Goal: Task Accomplishment & Management: Complete application form

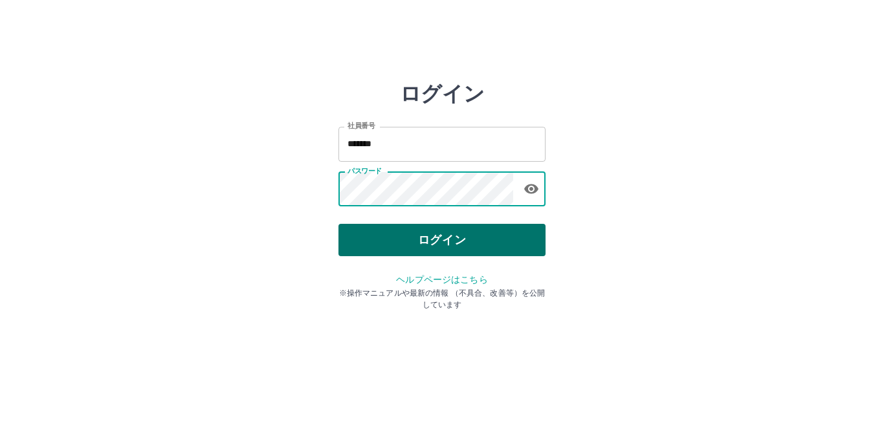
click at [435, 241] on button "ログイン" at bounding box center [441, 240] width 207 height 32
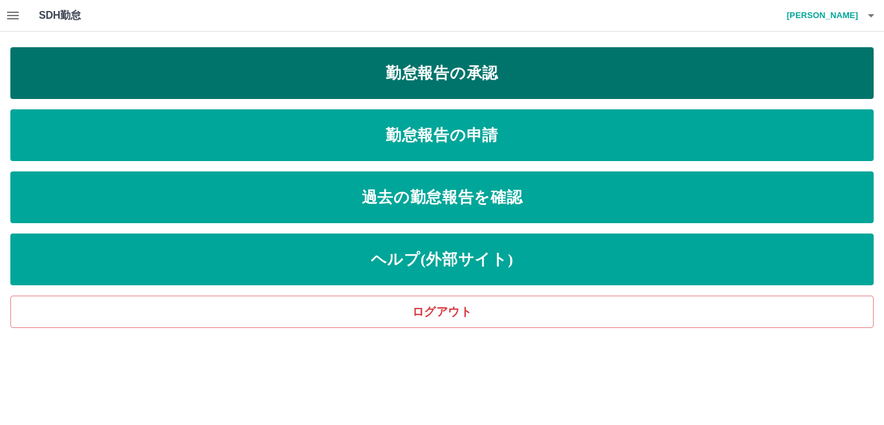
click at [454, 66] on link "勤怠報告の承認" at bounding box center [441, 73] width 863 height 52
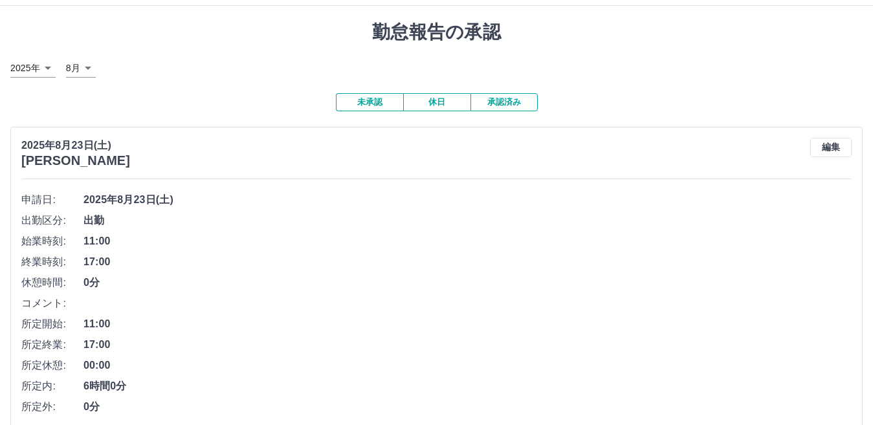
scroll to position [89, 0]
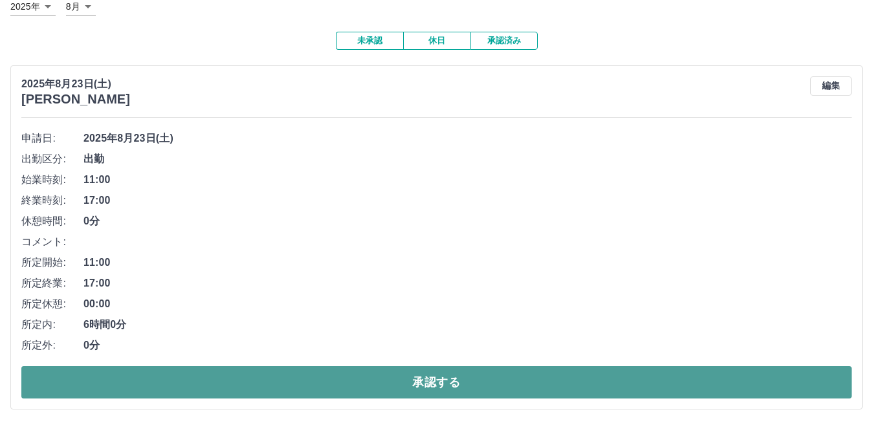
click at [129, 380] on button "承認する" at bounding box center [436, 382] width 830 height 32
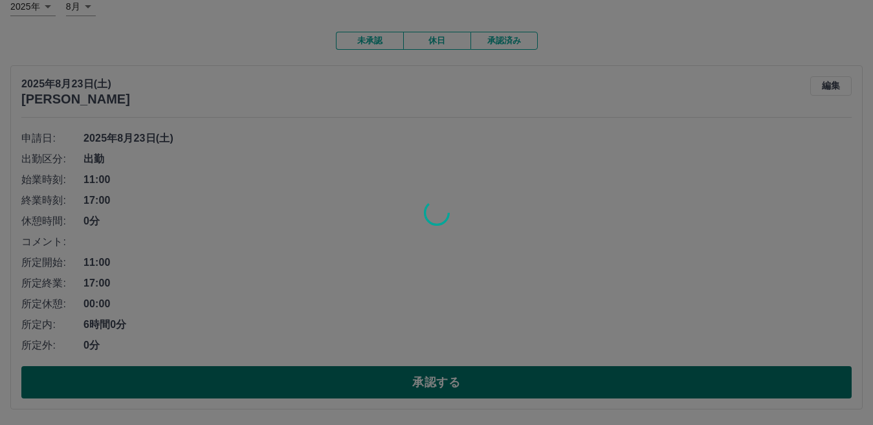
scroll to position [0, 0]
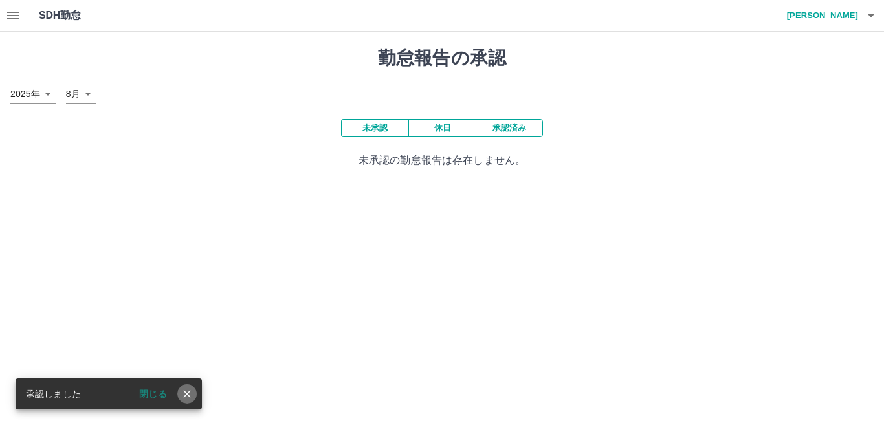
click at [187, 392] on icon "close" at bounding box center [186, 393] width 13 height 13
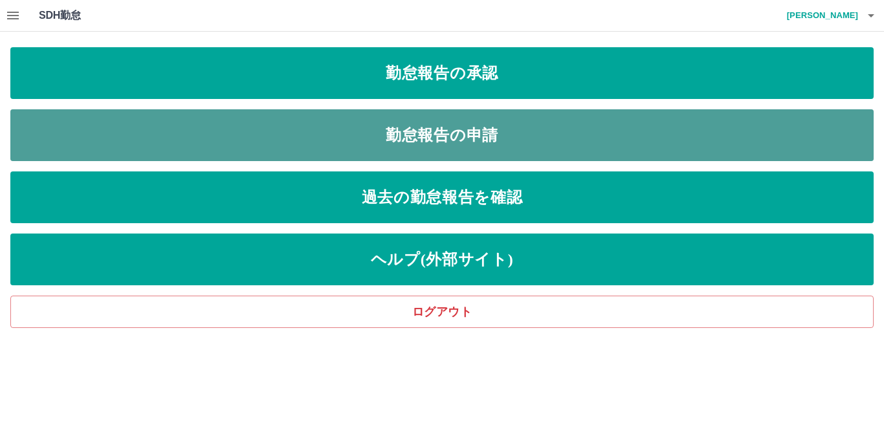
click at [135, 148] on link "勤怠報告の申請" at bounding box center [441, 135] width 863 height 52
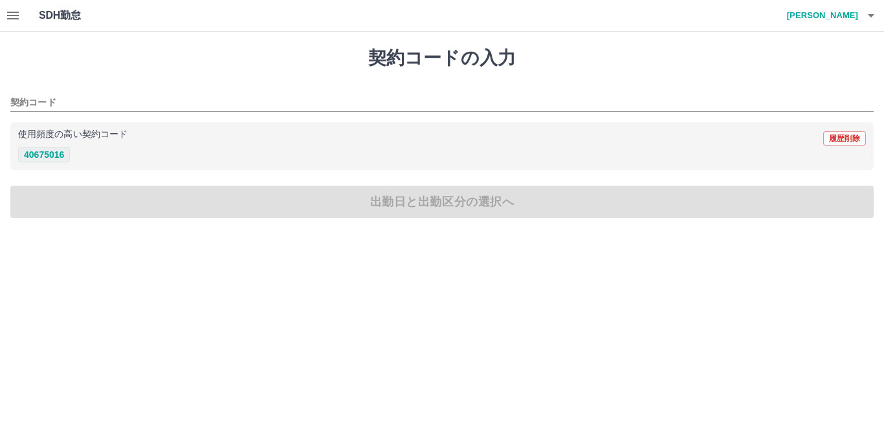
click at [47, 156] on button "40675016" at bounding box center [44, 155] width 52 height 16
type input "********"
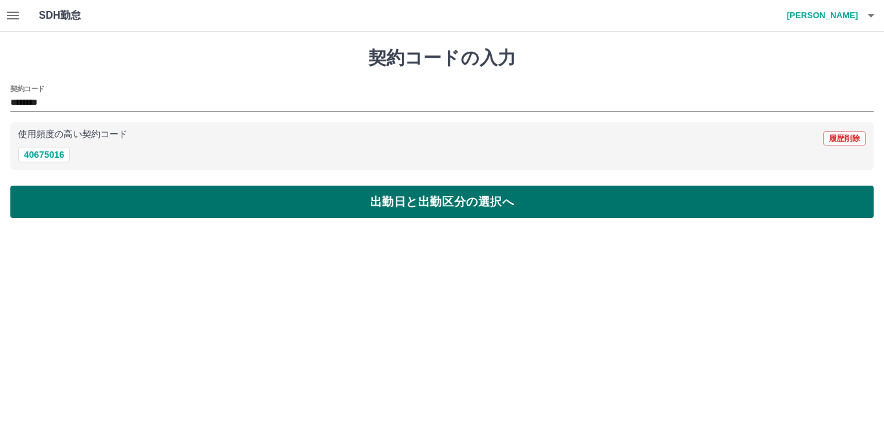
click at [275, 208] on button "出勤日と出勤区分の選択へ" at bounding box center [441, 202] width 863 height 32
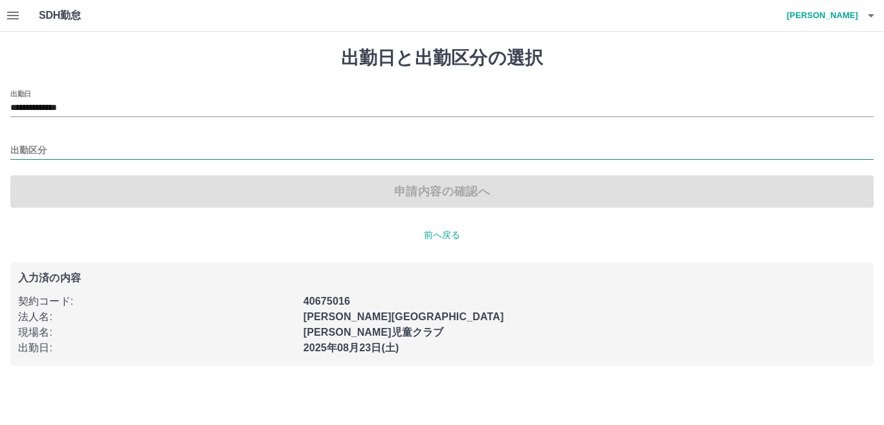
click at [72, 144] on input "出勤区分" at bounding box center [441, 151] width 863 height 16
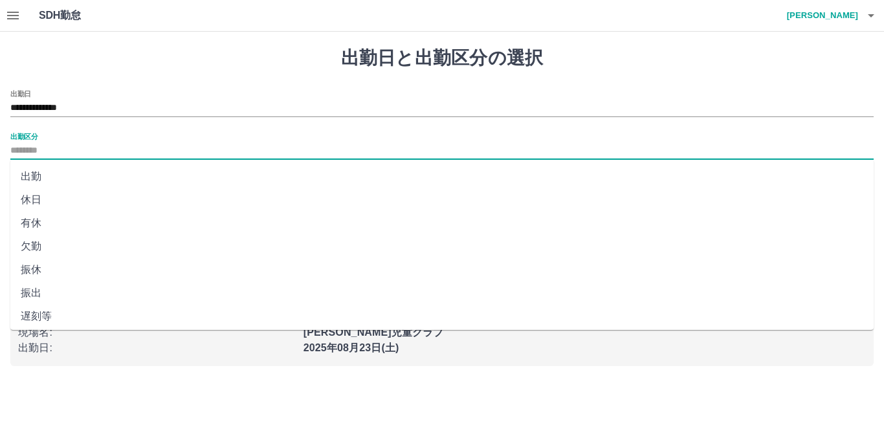
click at [72, 173] on li "出勤" at bounding box center [441, 176] width 863 height 23
type input "**"
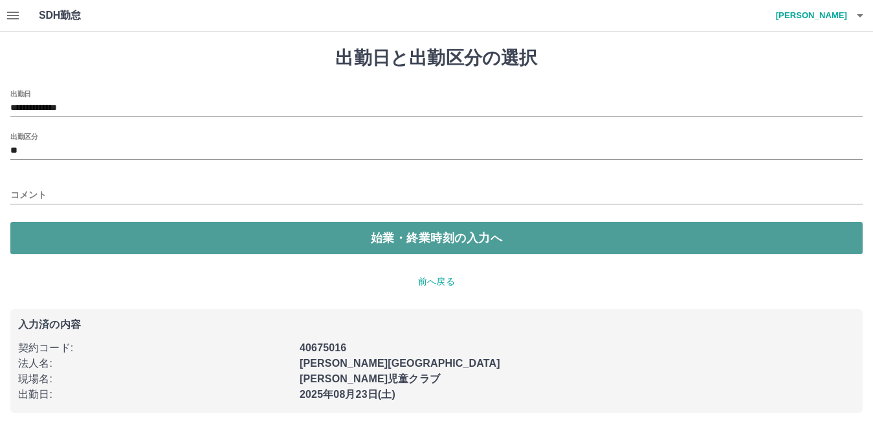
click at [137, 239] on button "始業・終業時刻の入力へ" at bounding box center [436, 238] width 852 height 32
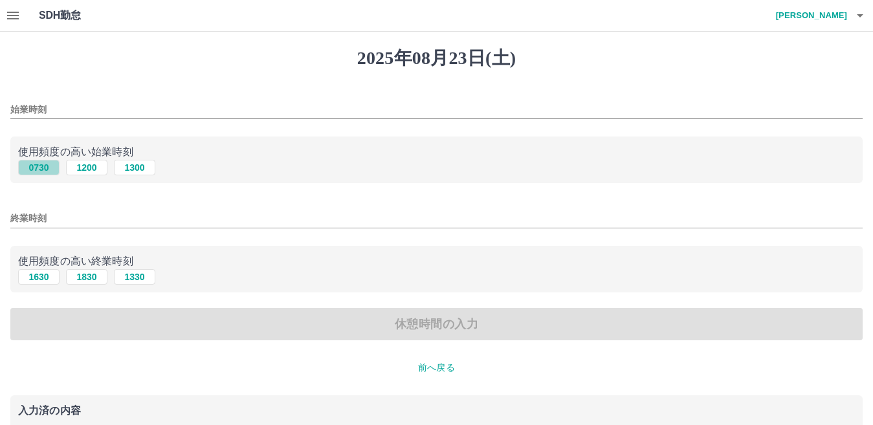
click at [35, 168] on button "0730" at bounding box center [38, 168] width 41 height 16
type input "****"
click at [74, 212] on input "終業時刻" at bounding box center [436, 218] width 852 height 19
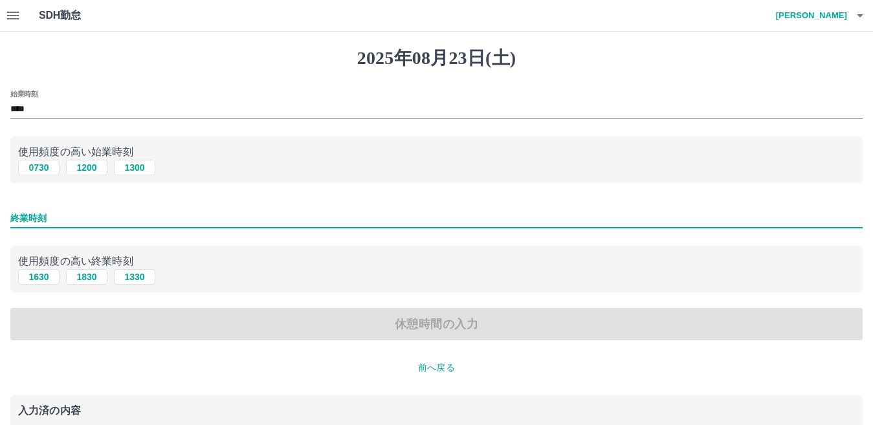
type input "****"
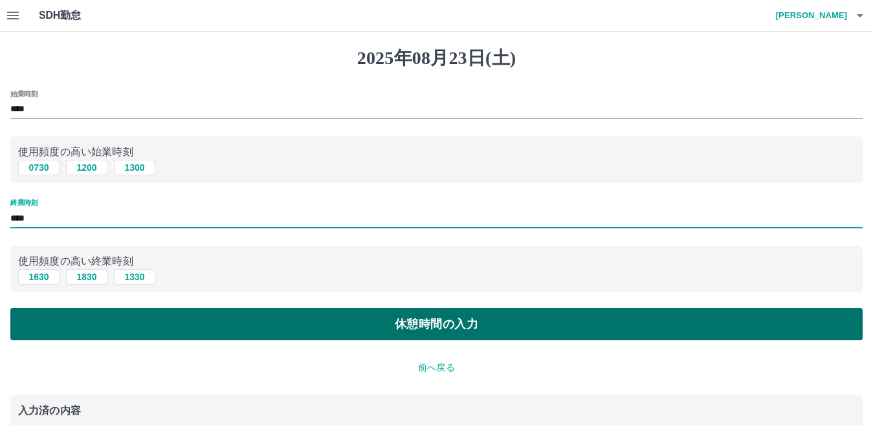
click at [191, 321] on button "休憩時間の入力" at bounding box center [436, 324] width 852 height 32
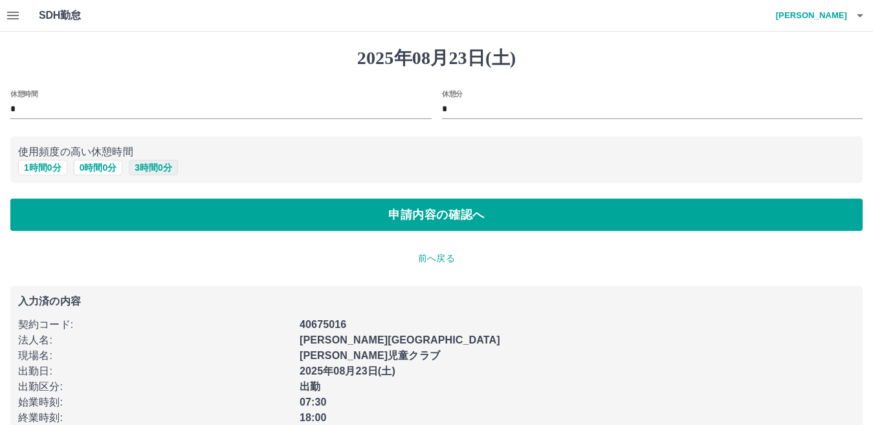
click at [160, 169] on button "3 時間 0 分" at bounding box center [153, 168] width 49 height 16
type input "*"
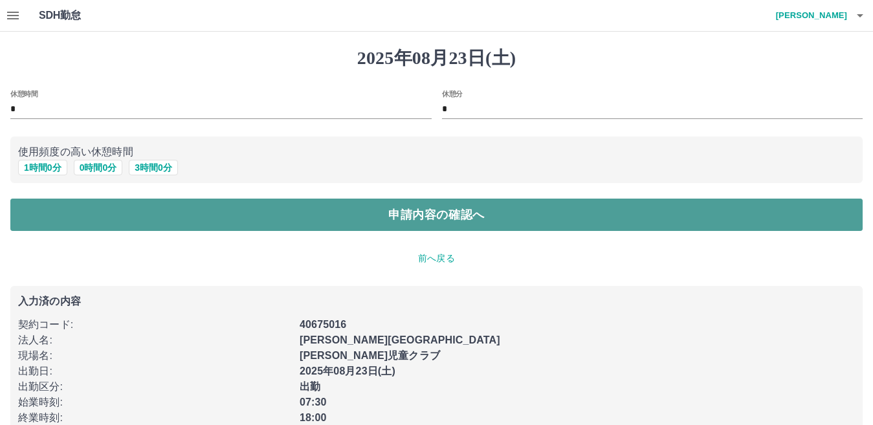
click at [221, 223] on button "申請内容の確認へ" at bounding box center [436, 215] width 852 height 32
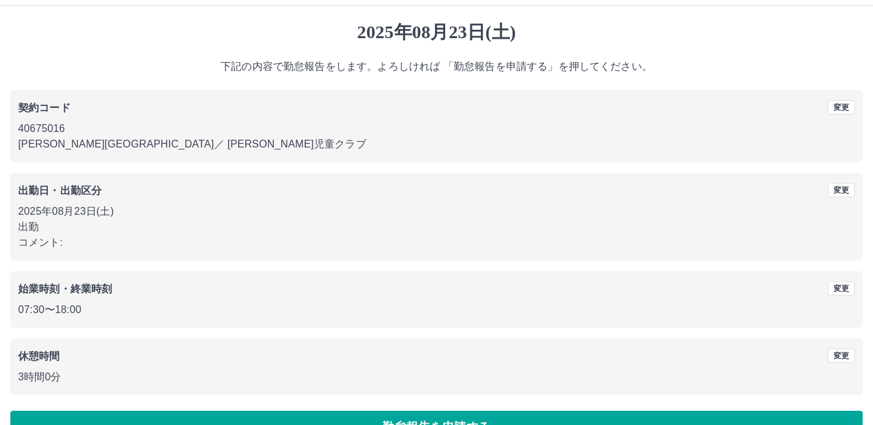
scroll to position [60, 0]
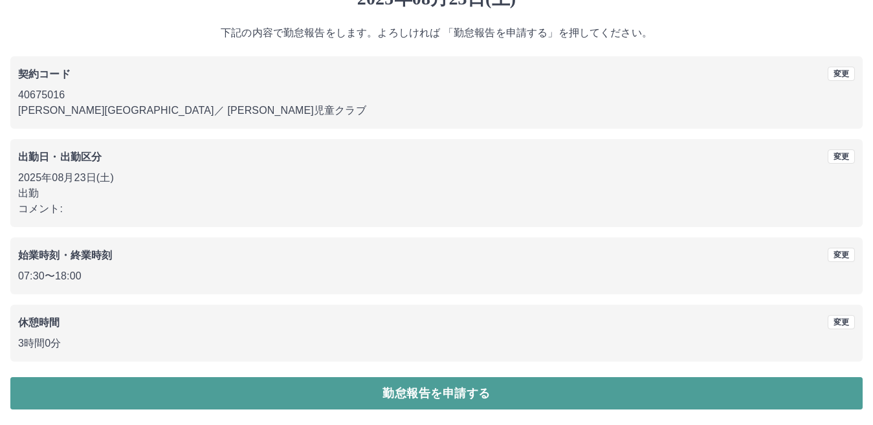
click at [141, 394] on button "勤怠報告を申請する" at bounding box center [436, 393] width 852 height 32
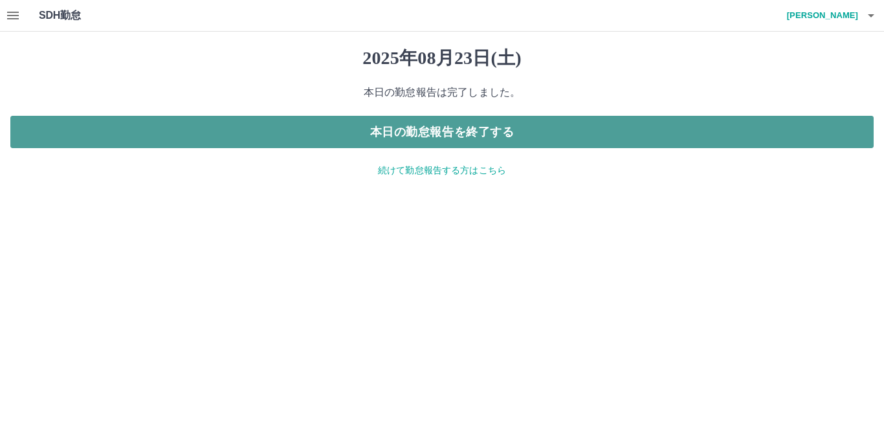
click at [215, 131] on button "本日の勤怠報告を終了する" at bounding box center [441, 132] width 863 height 32
